Goal: Task Accomplishment & Management: Manage account settings

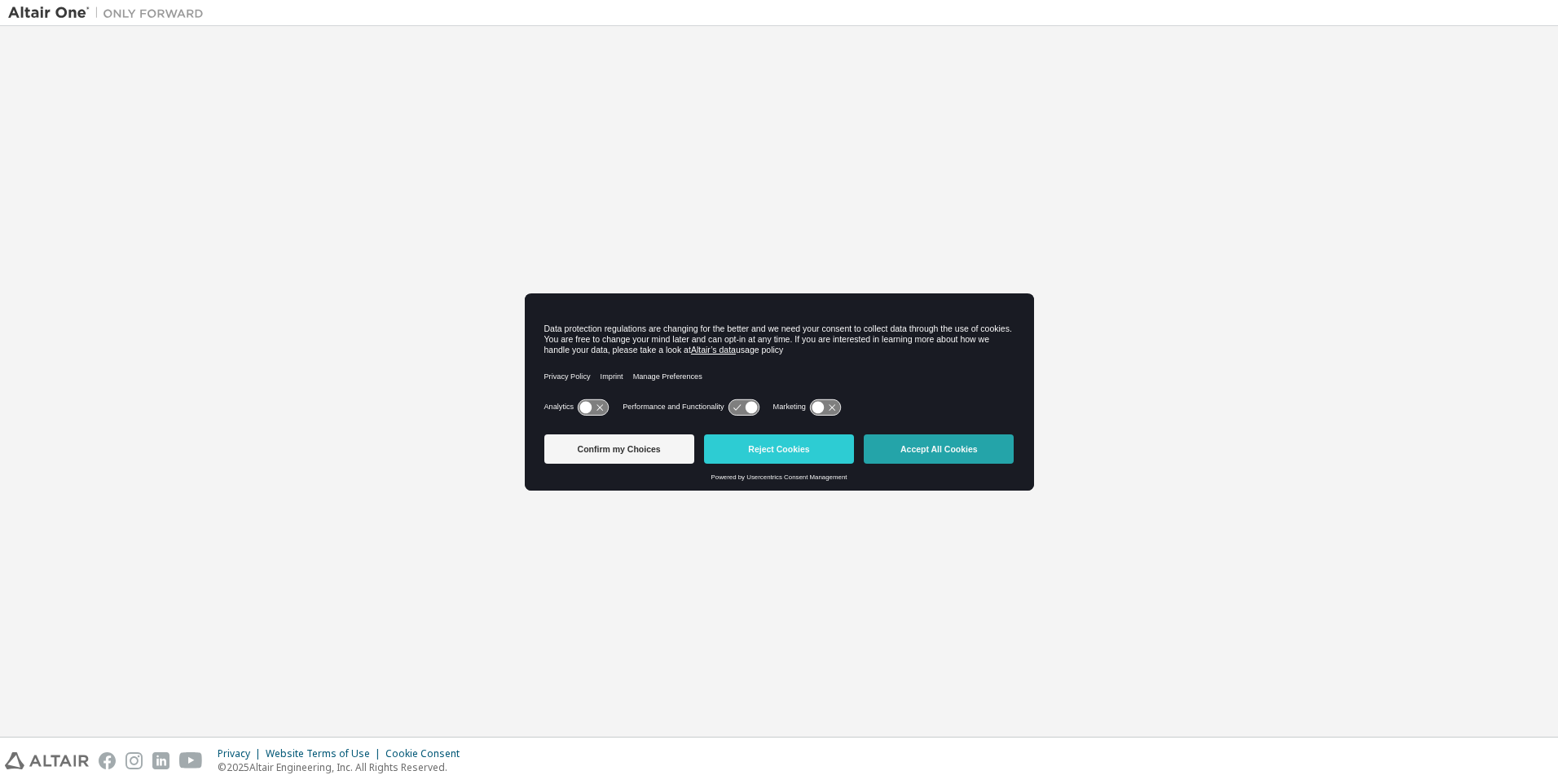
click at [940, 450] on button "Accept All Cookies" at bounding box center [939, 448] width 150 height 29
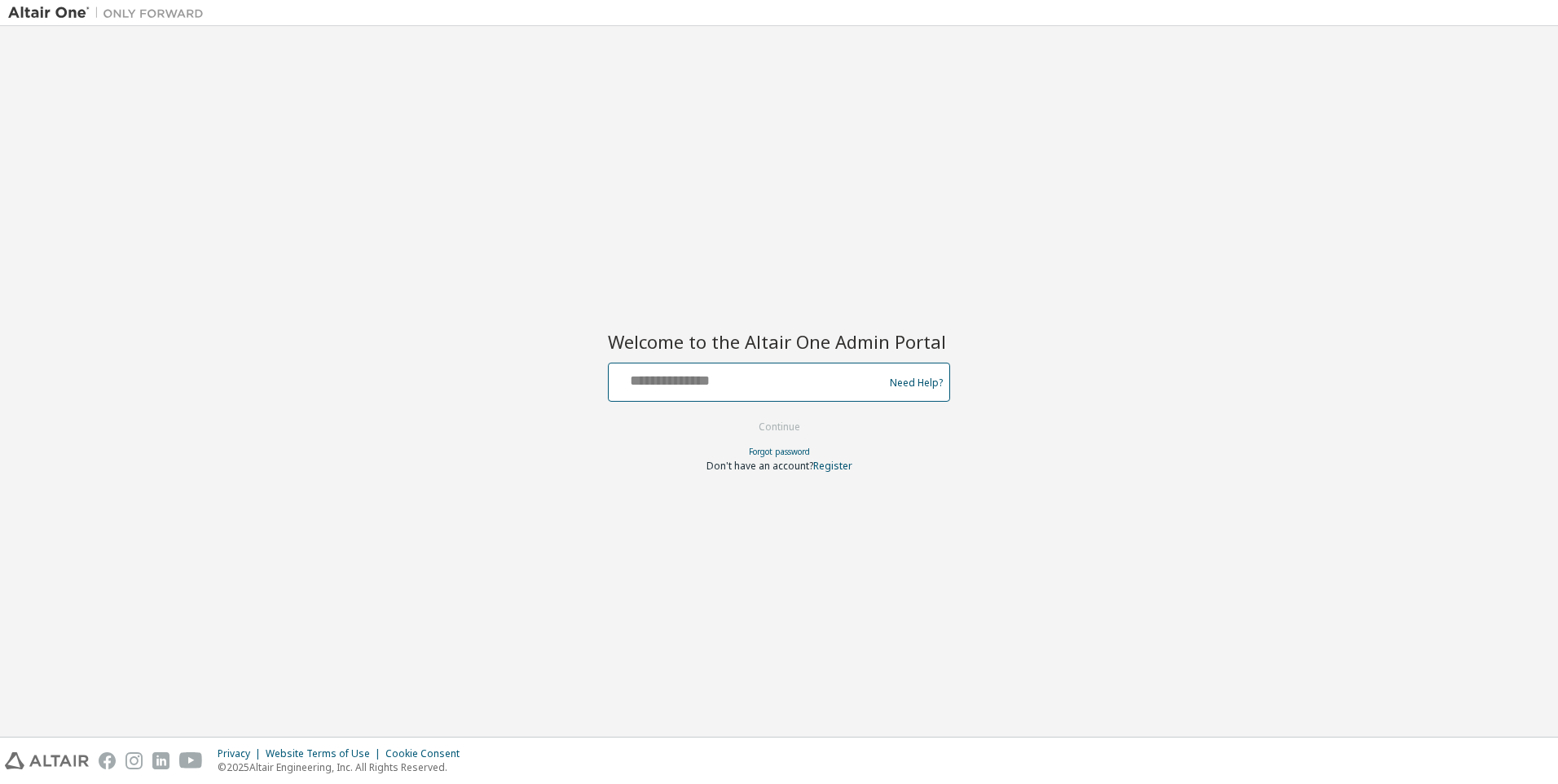
click at [749, 379] on input "text" at bounding box center [748, 378] width 266 height 24
type input "**********"
click at [780, 428] on button "Continue" at bounding box center [780, 427] width 76 height 25
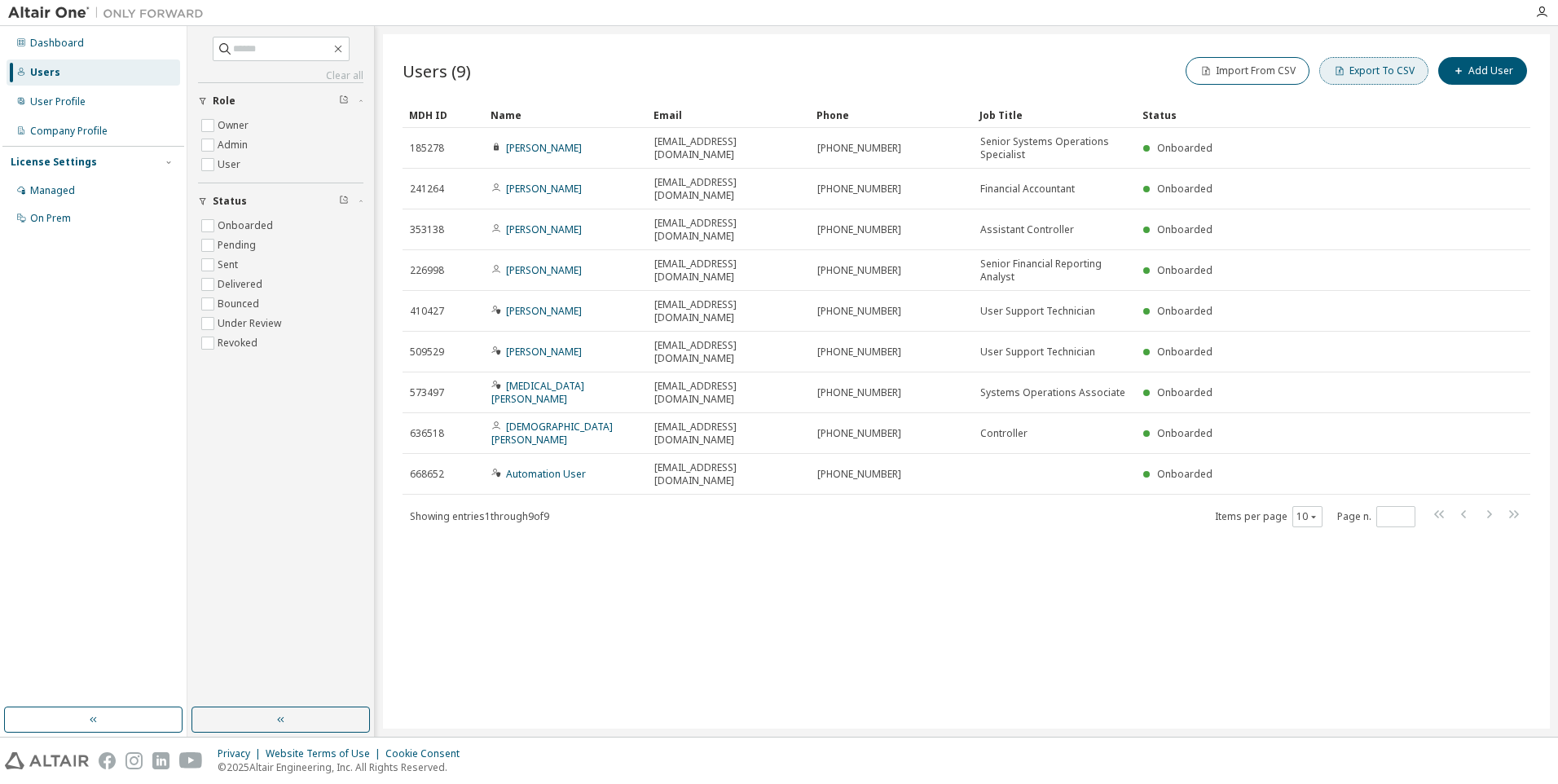
click at [1377, 71] on button "Export To CSV" at bounding box center [1373, 71] width 109 height 27
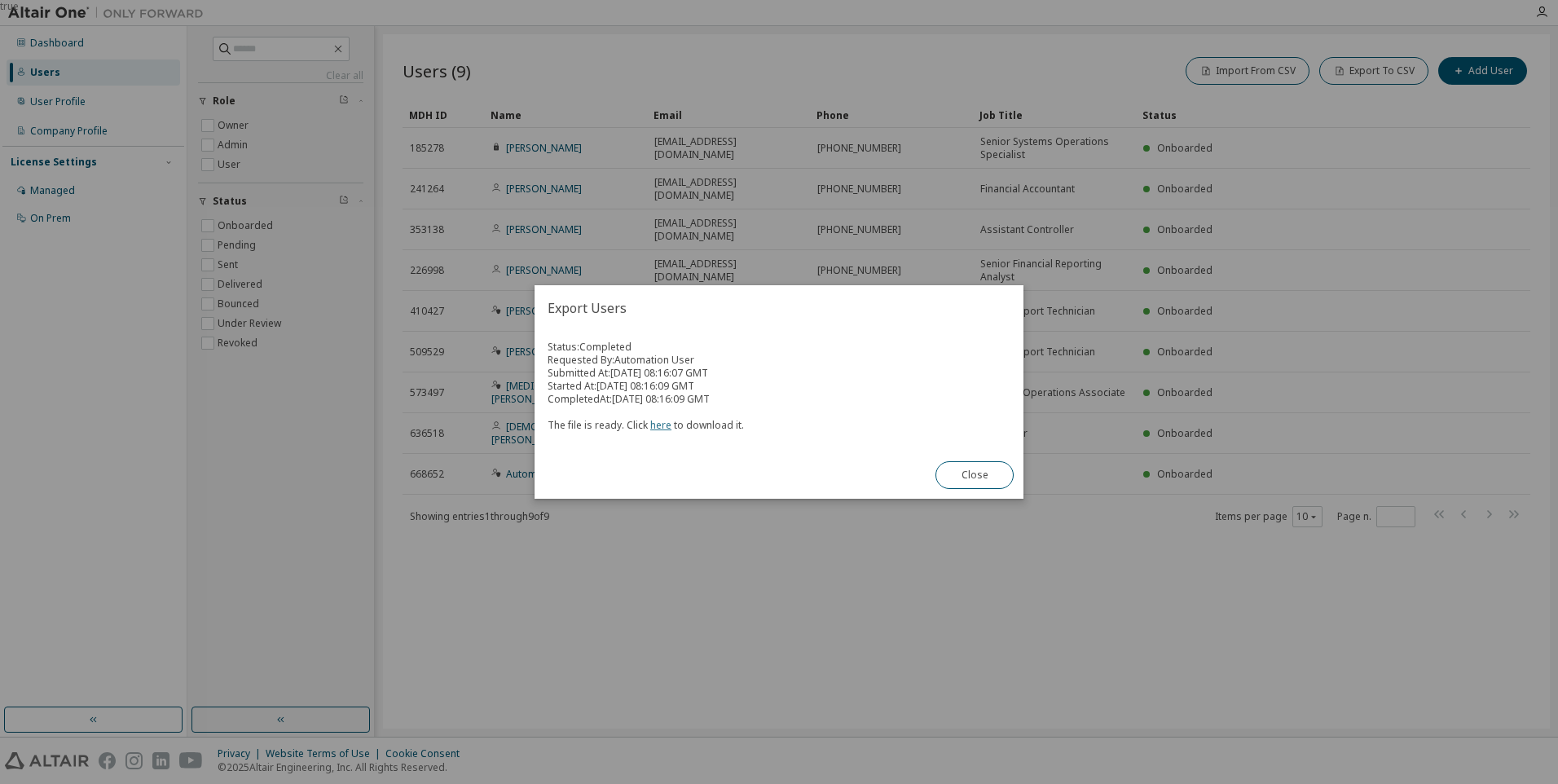
click at [658, 424] on link "here" at bounding box center [661, 425] width 21 height 14
click at [974, 475] on button "Close" at bounding box center [974, 475] width 78 height 27
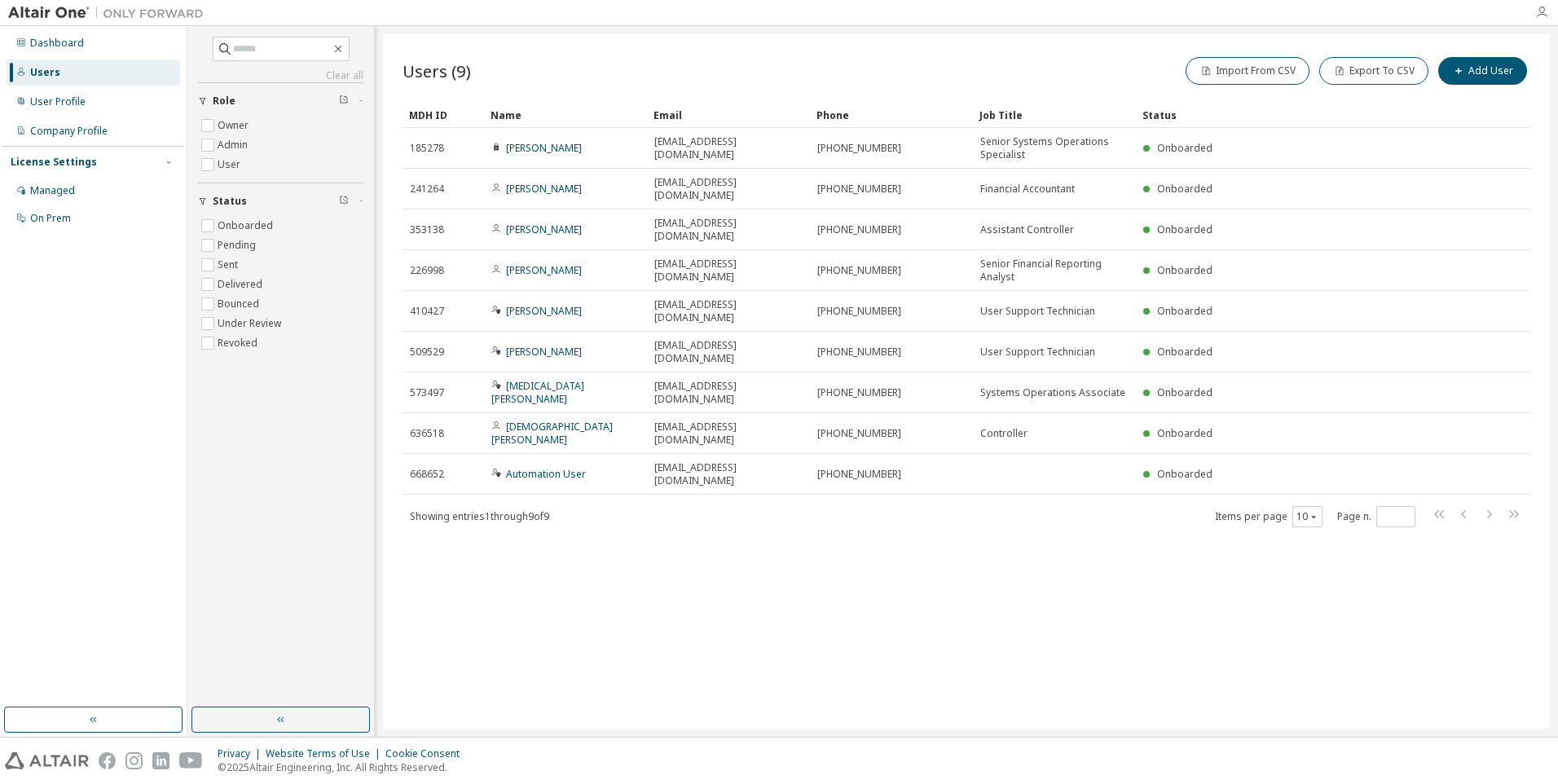
click at [1542, 12] on icon "button" at bounding box center [1541, 11] width 13 height 13
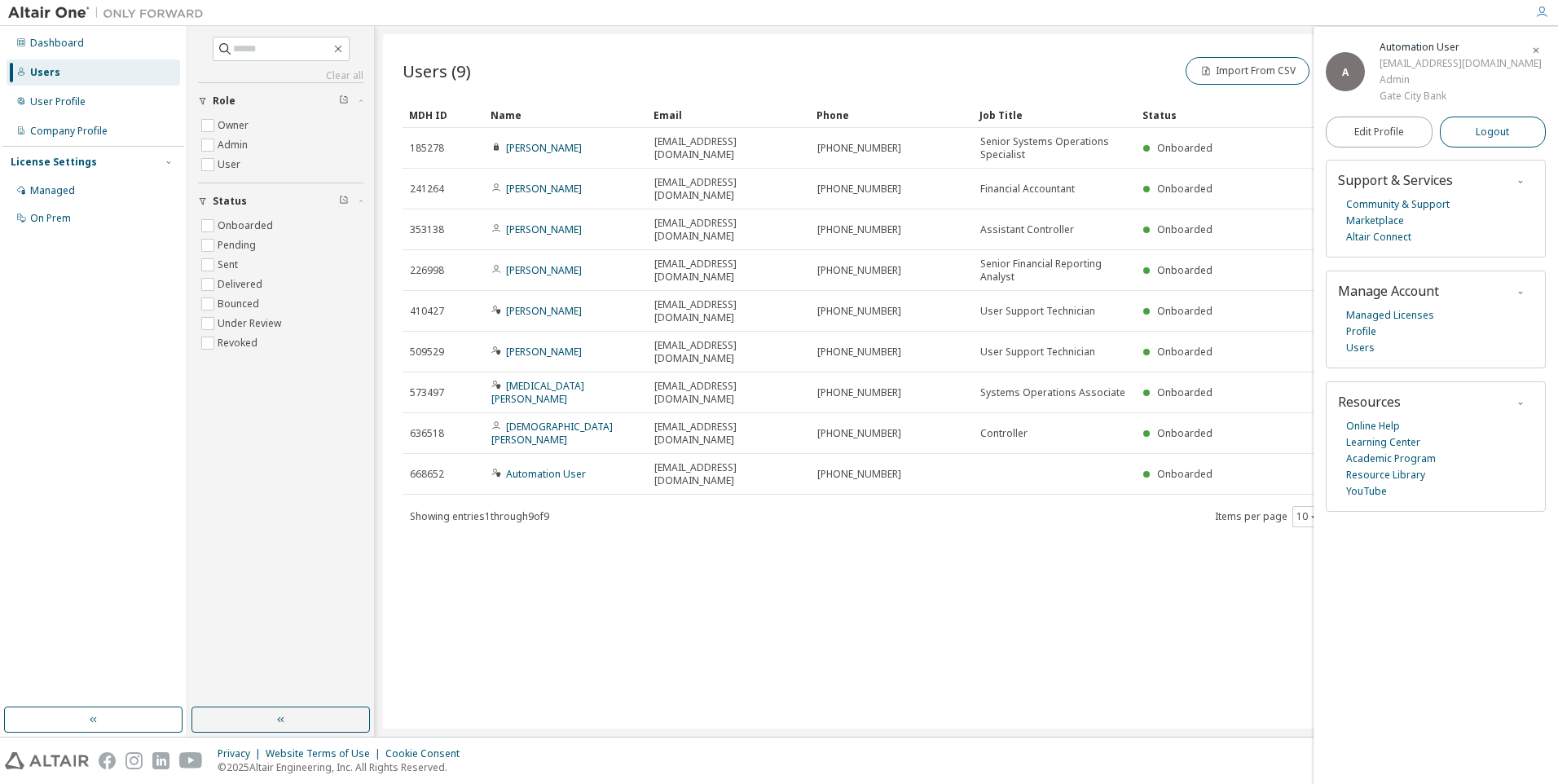
click at [1493, 141] on span "Logout" at bounding box center [1493, 132] width 34 height 16
